Goal: Task Accomplishment & Management: Use online tool/utility

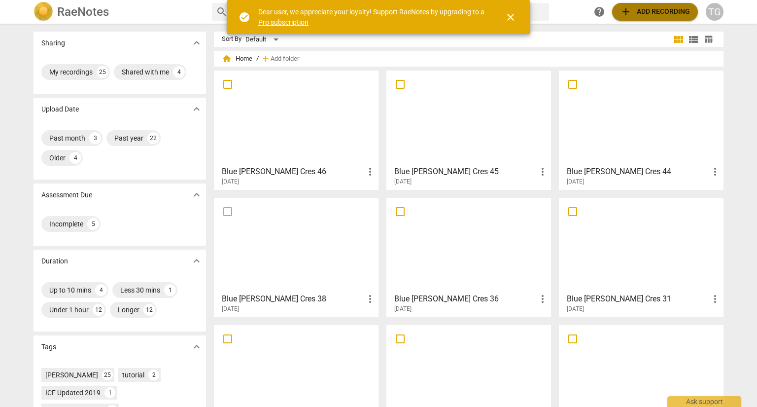
click at [645, 13] on span "add Add recording" at bounding box center [655, 12] width 70 height 12
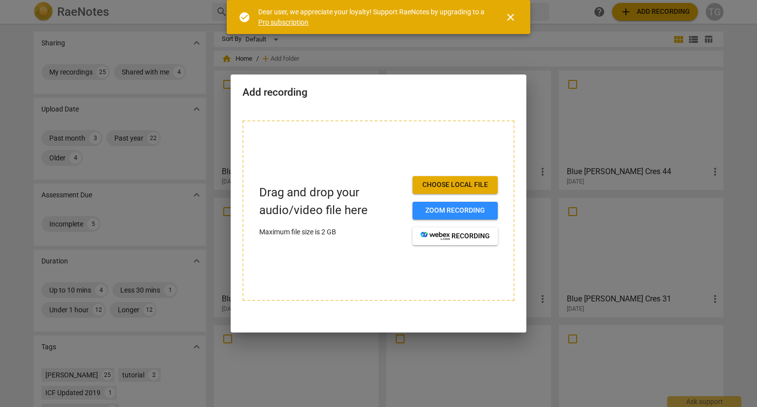
click at [443, 182] on span "Choose local file" at bounding box center [455, 185] width 70 height 10
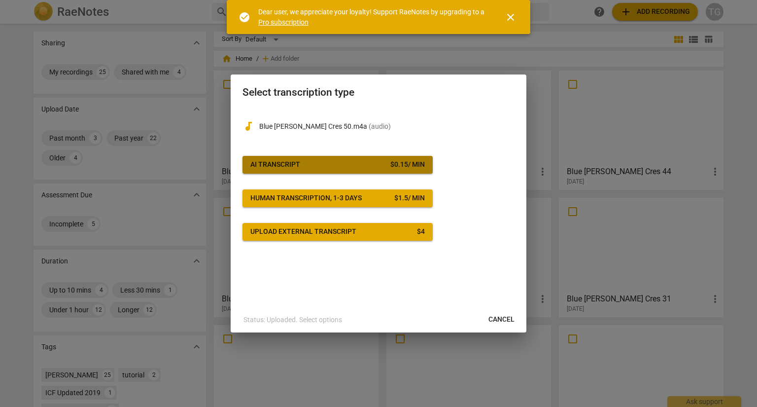
click at [340, 168] on span "AI Transcript $ 0.15 / min" at bounding box center [337, 165] width 174 height 10
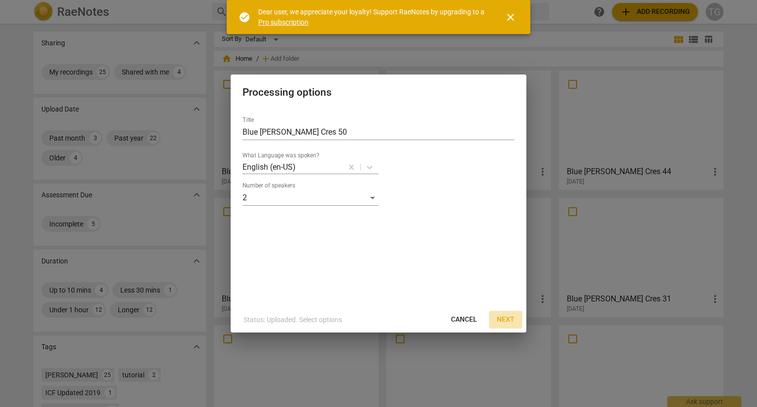
click at [504, 318] on span "Next" at bounding box center [506, 319] width 18 height 10
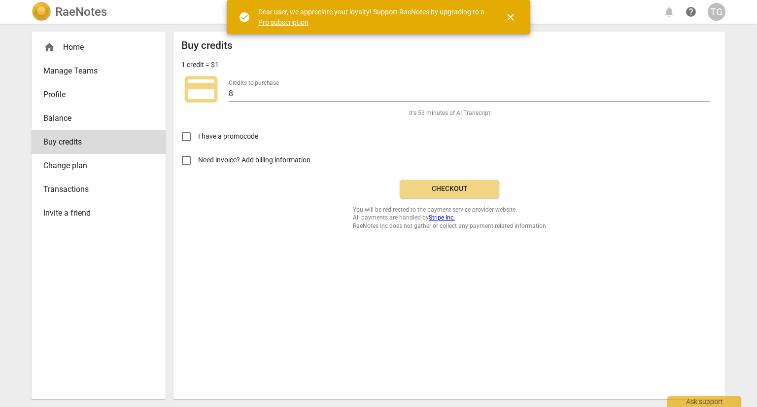
click at [509, 13] on span "close" at bounding box center [511, 17] width 12 height 12
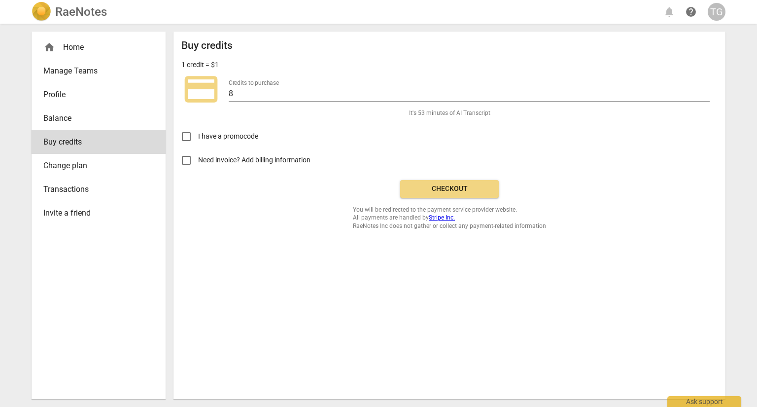
click at [460, 189] on span "Checkout" at bounding box center [449, 189] width 83 height 10
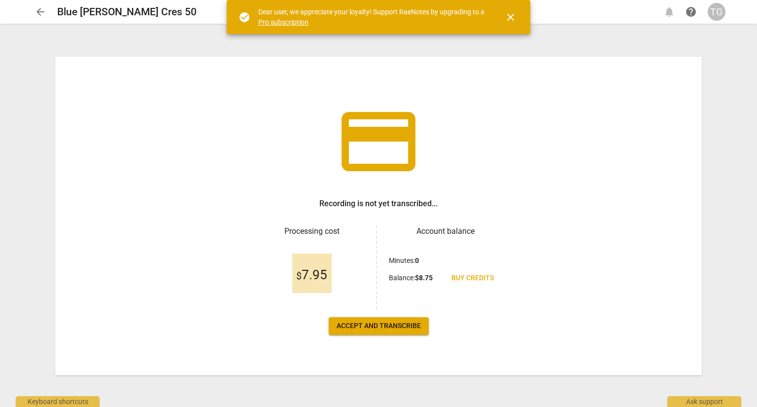
click at [374, 324] on span "Accept and transcribe" at bounding box center [379, 326] width 84 height 10
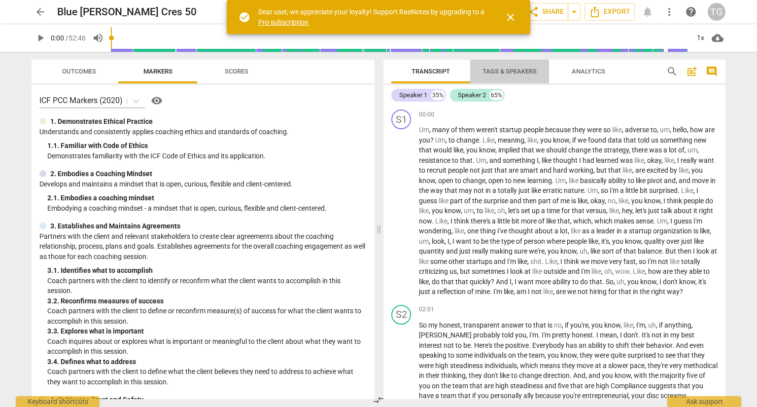
click at [502, 73] on span "Tags & Speakers" at bounding box center [510, 71] width 54 height 7
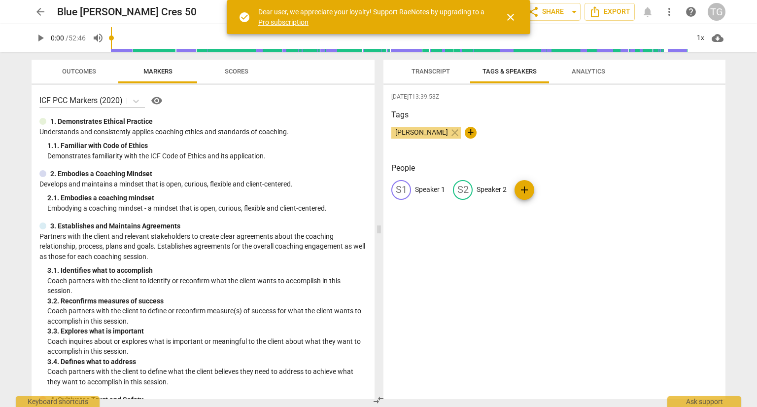
click at [433, 188] on p "Speaker 1" at bounding box center [430, 189] width 30 height 10
type input "Allie"
click at [561, 189] on p "Speaker 2" at bounding box center [556, 189] width 30 height 10
type input "[PERSON_NAME]"
click at [582, 180] on div "AL Allie edit [PERSON_NAME] delete add" at bounding box center [554, 194] width 326 height 28
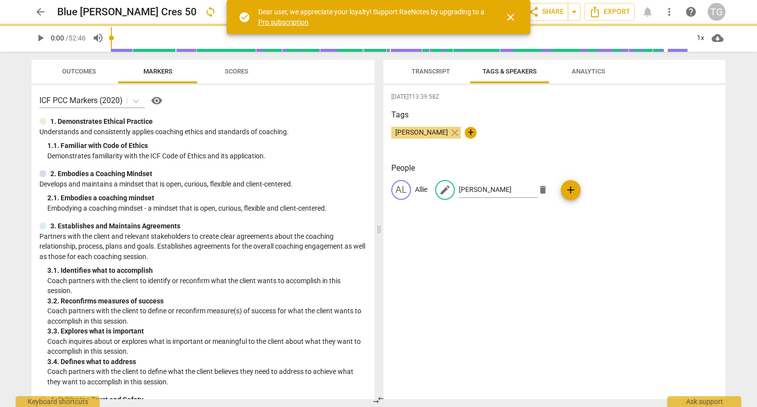
click at [583, 69] on span "Analytics" at bounding box center [589, 71] width 34 height 7
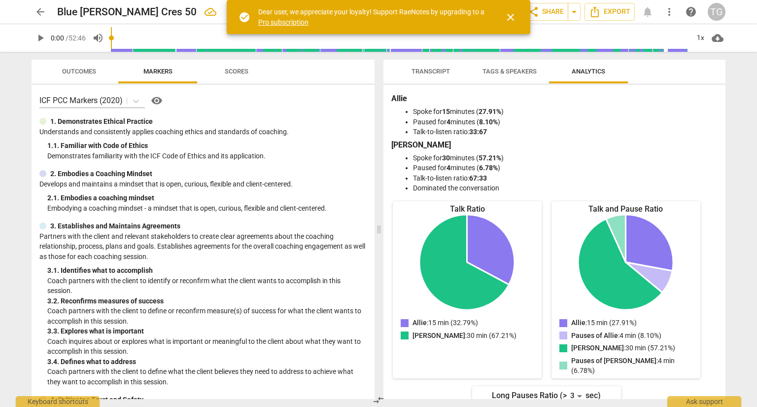
click at [435, 70] on span "Transcript" at bounding box center [431, 71] width 38 height 7
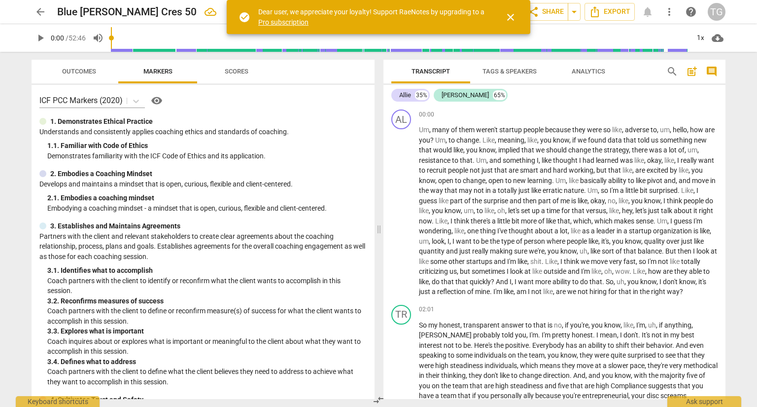
click at [511, 17] on span "close" at bounding box center [511, 17] width 12 height 12
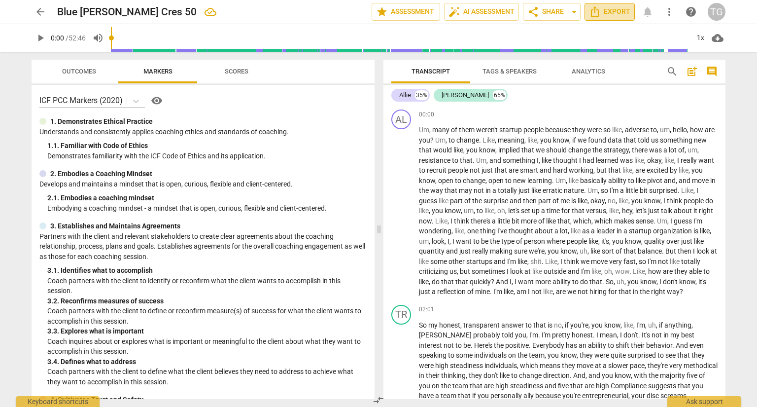
click at [607, 15] on span "Export" at bounding box center [609, 12] width 41 height 12
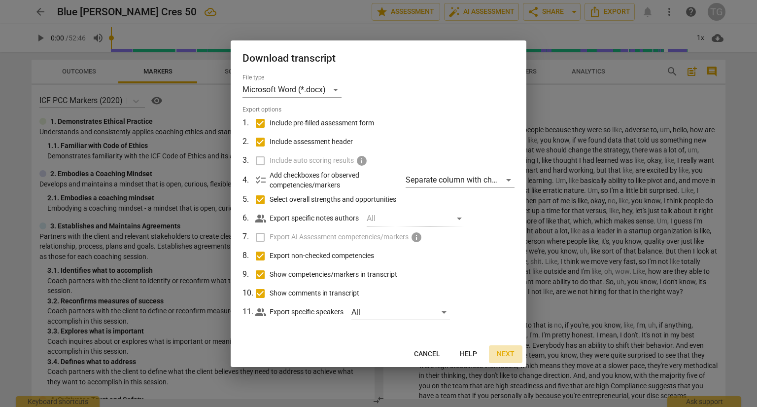
click at [508, 352] on span "Next" at bounding box center [506, 354] width 18 height 10
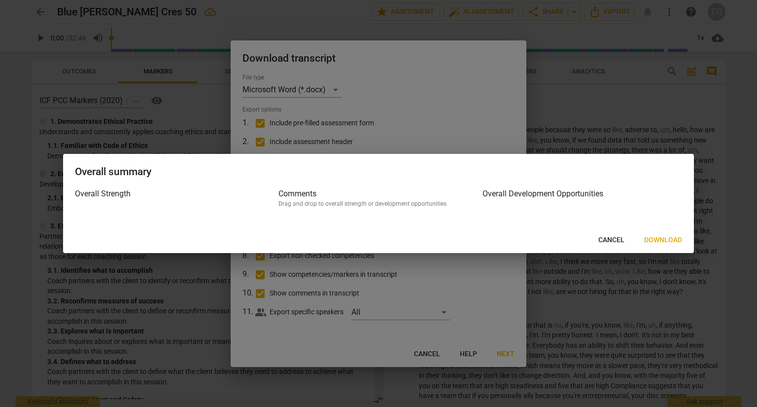
click at [655, 238] on span "Download" at bounding box center [663, 240] width 38 height 10
